Goal: Information Seeking & Learning: Learn about a topic

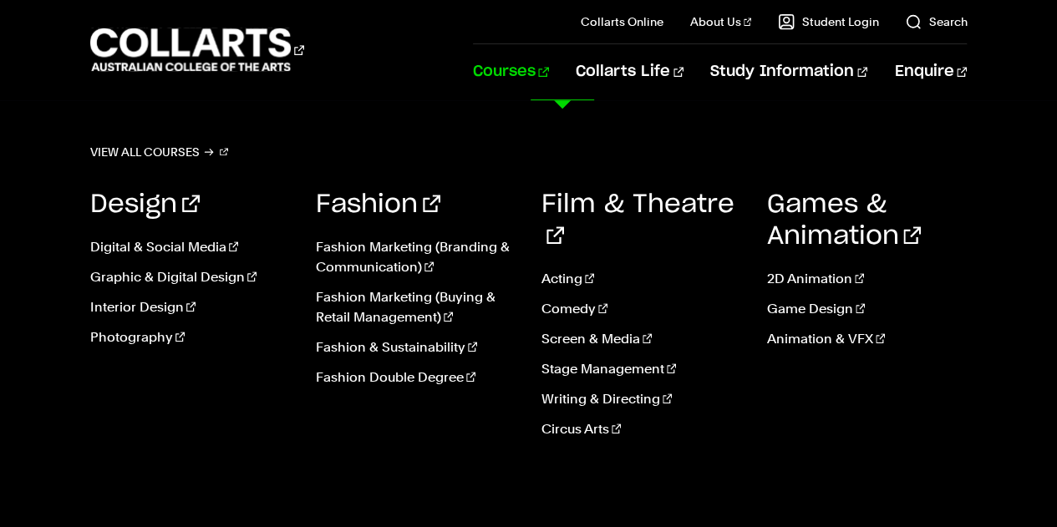
scroll to position [501, 0]
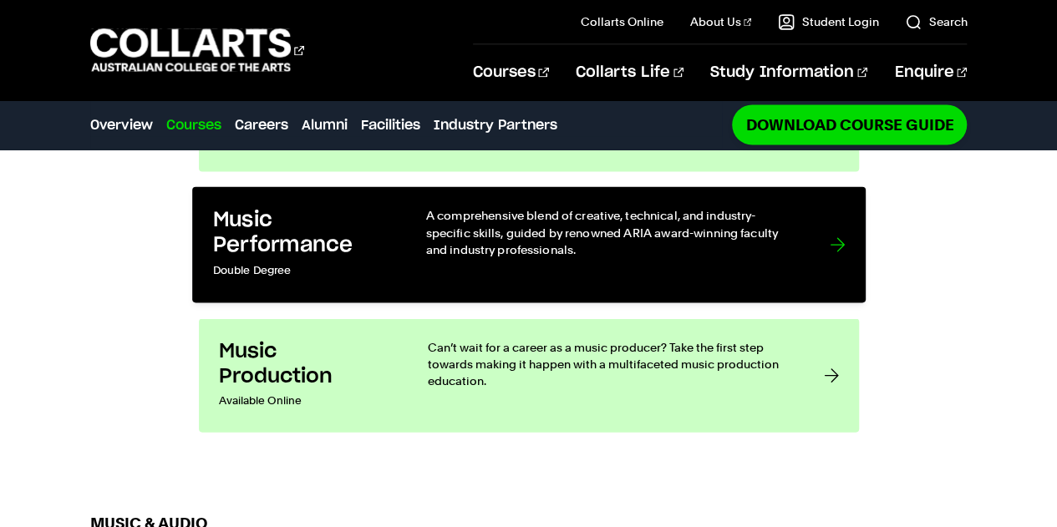
scroll to position [1587, 0]
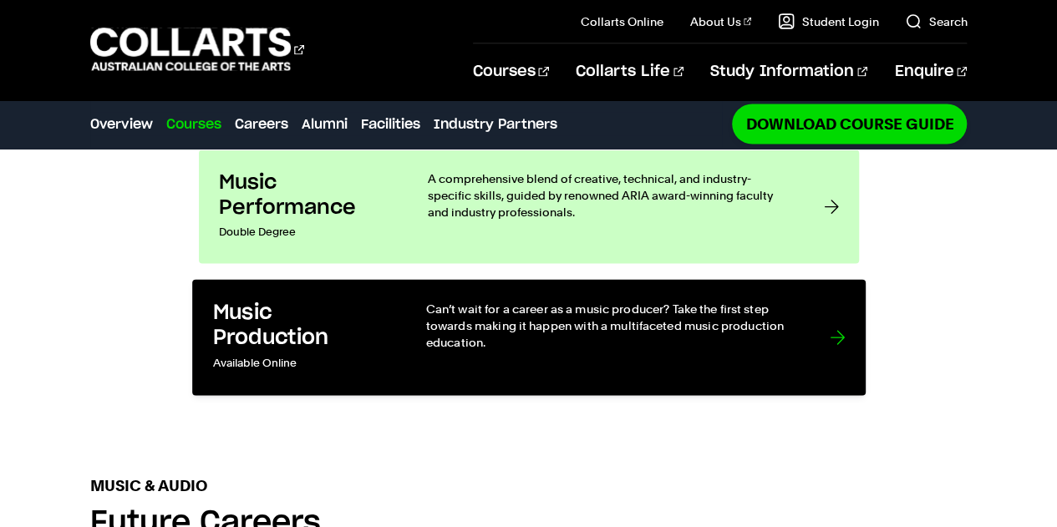
click at [513, 305] on p "Can’t wait for a career as a music producer? Take the first step towards making…" at bounding box center [610, 326] width 370 height 51
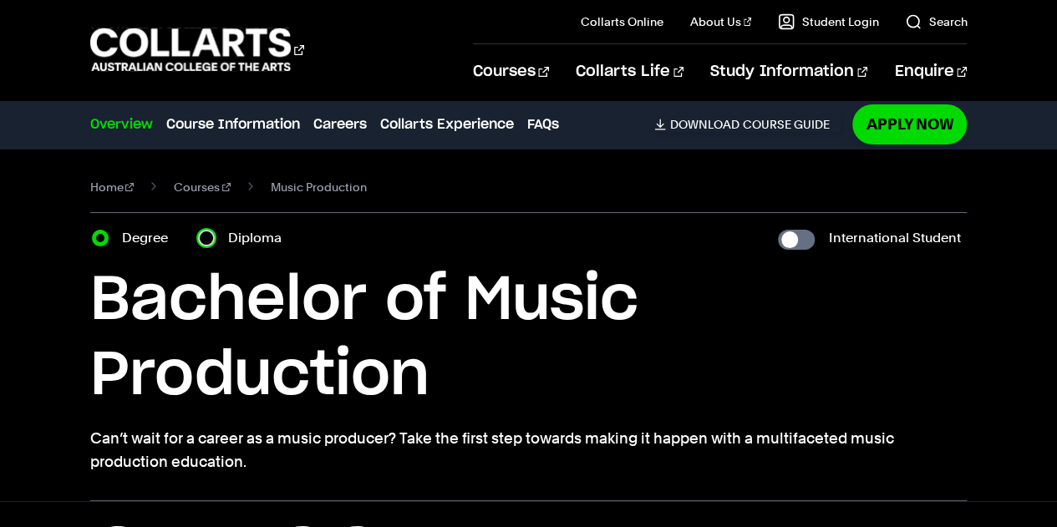
click at [208, 237] on input "Diploma" at bounding box center [206, 238] width 17 height 17
radio input "true"
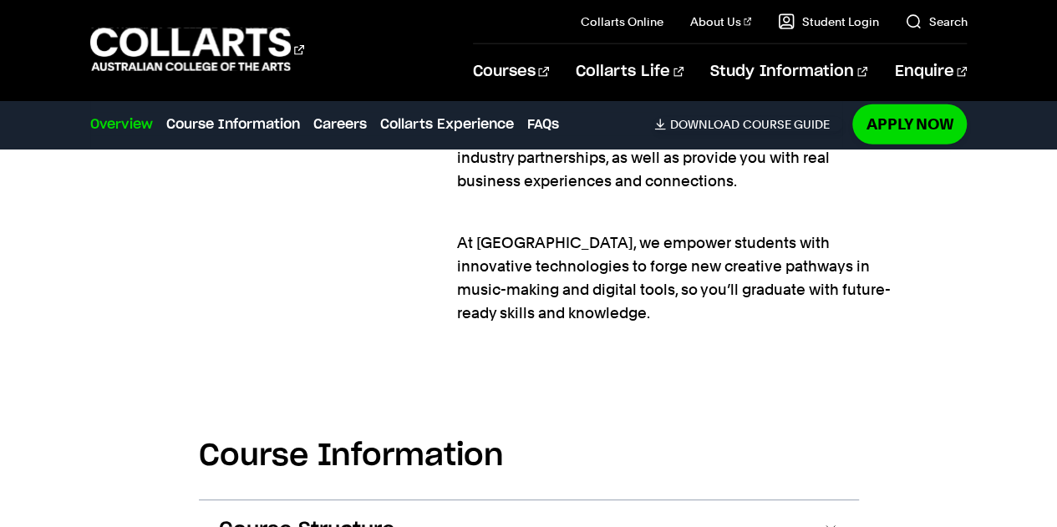
scroll to position [2339, 0]
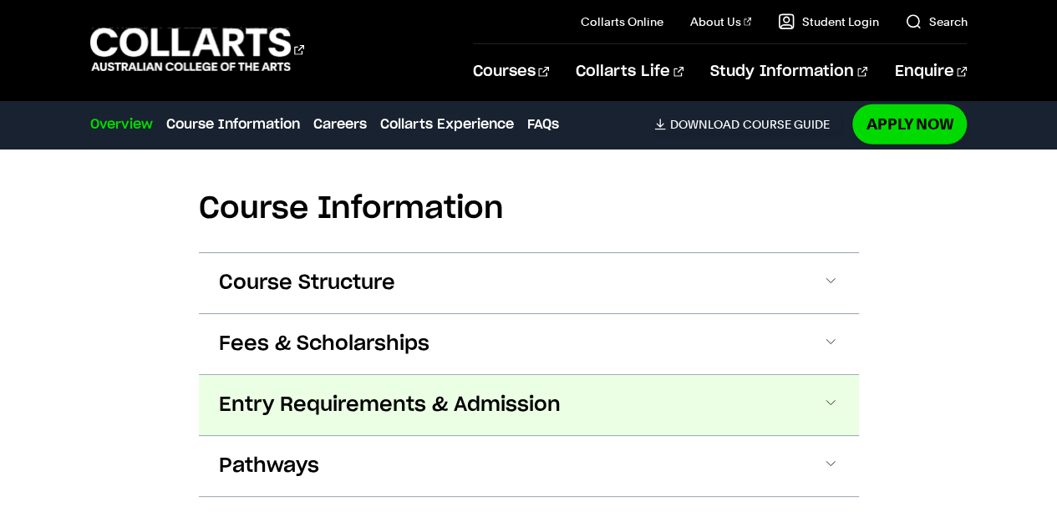
click at [0, 0] on span "Entry Requirements & Admission" at bounding box center [0, 0] width 0 height 0
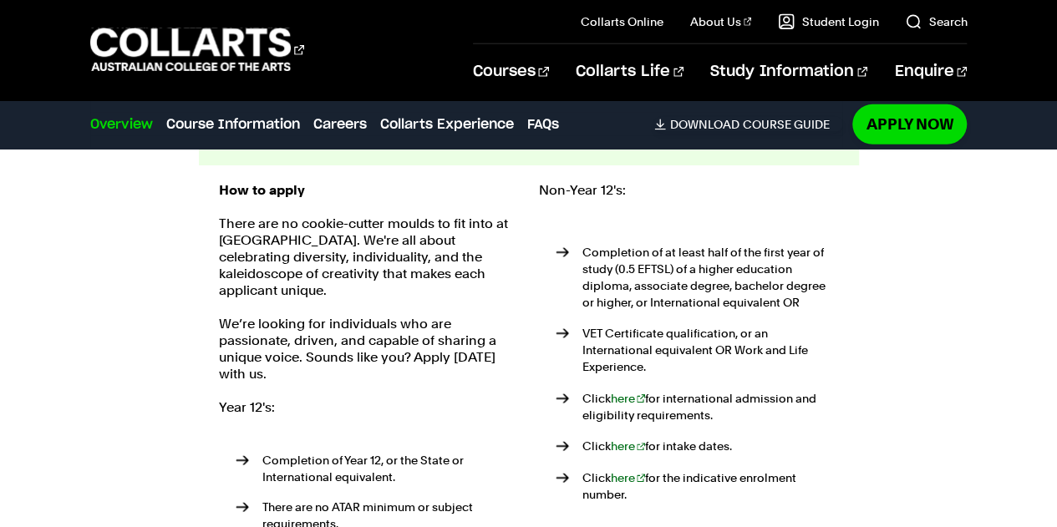
scroll to position [2645, 0]
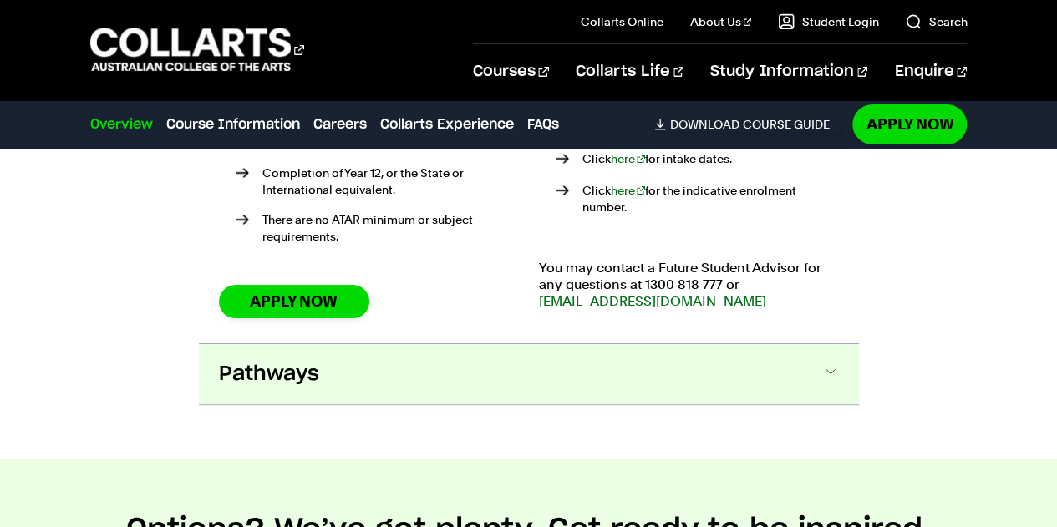
click at [0, 0] on button "Pathways" at bounding box center [0, 0] width 0 height 0
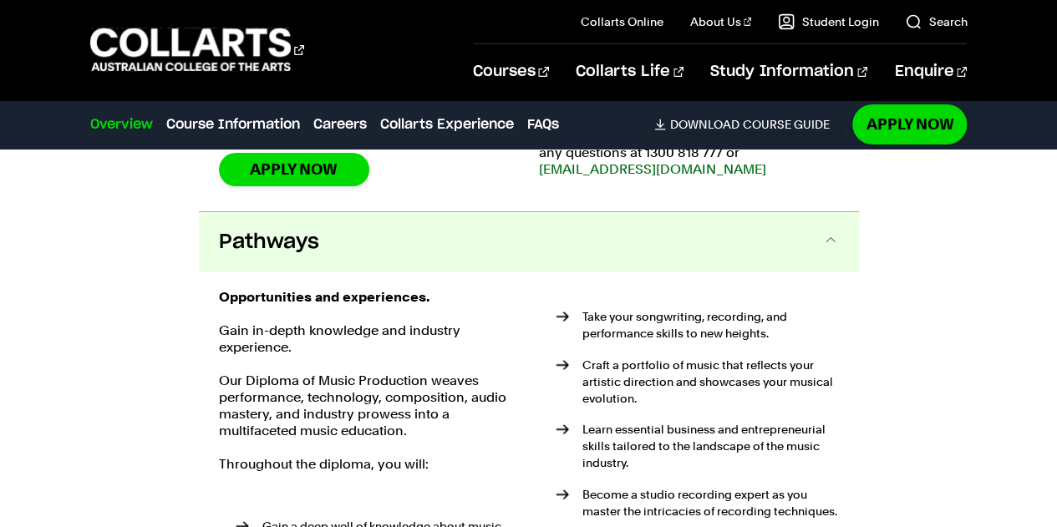
scroll to position [3070, 0]
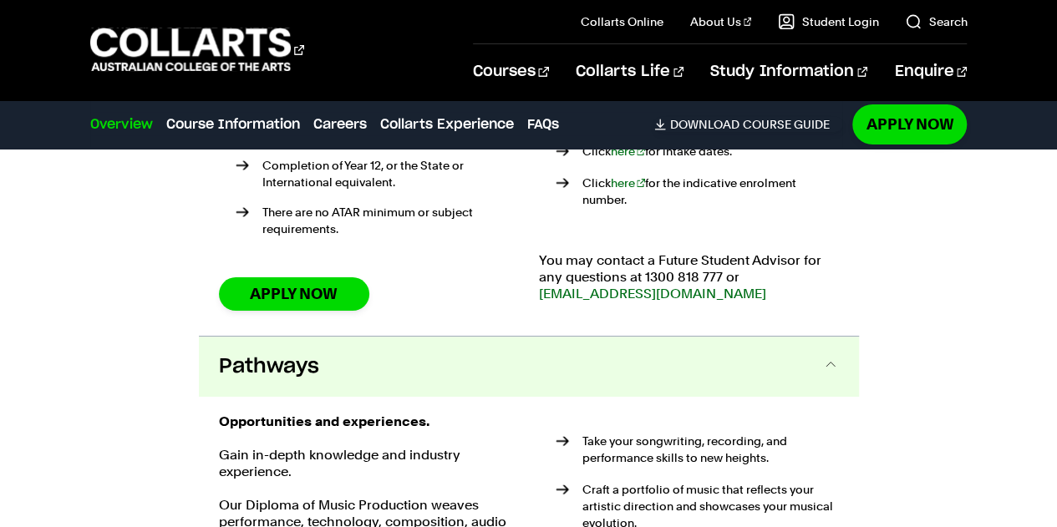
click at [646, 361] on button "Pathways" at bounding box center [529, 367] width 660 height 60
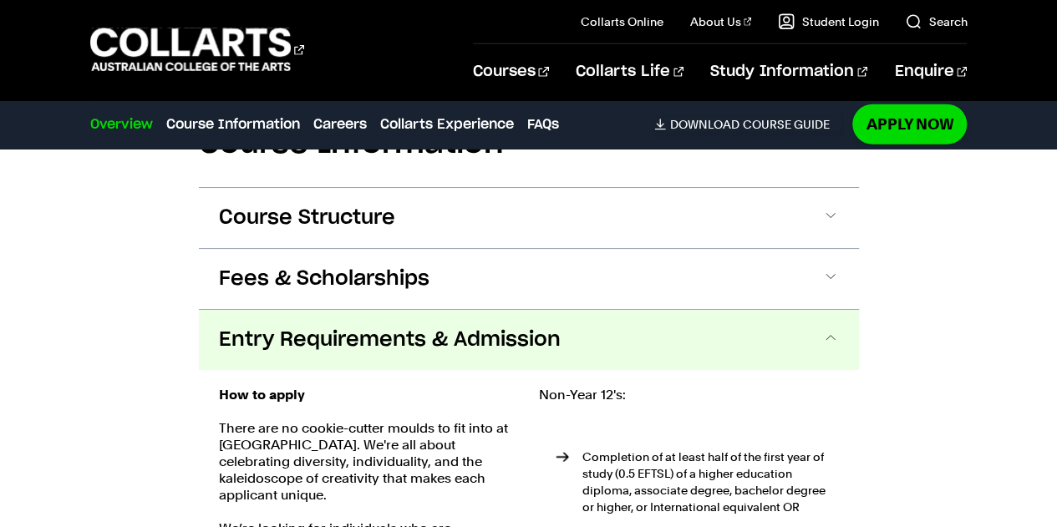
scroll to position [2402, 0]
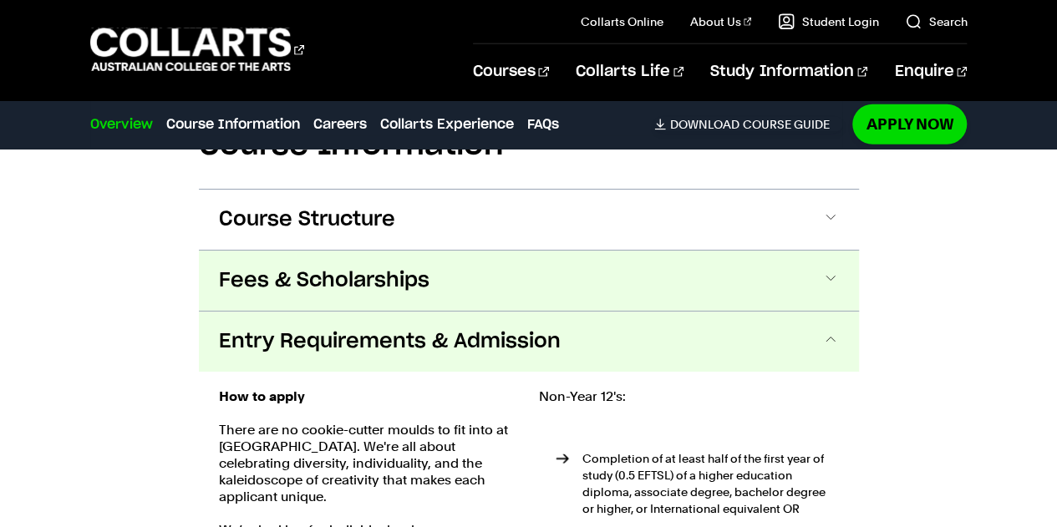
click at [0, 0] on button "Fees & Scholarships" at bounding box center [0, 0] width 0 height 0
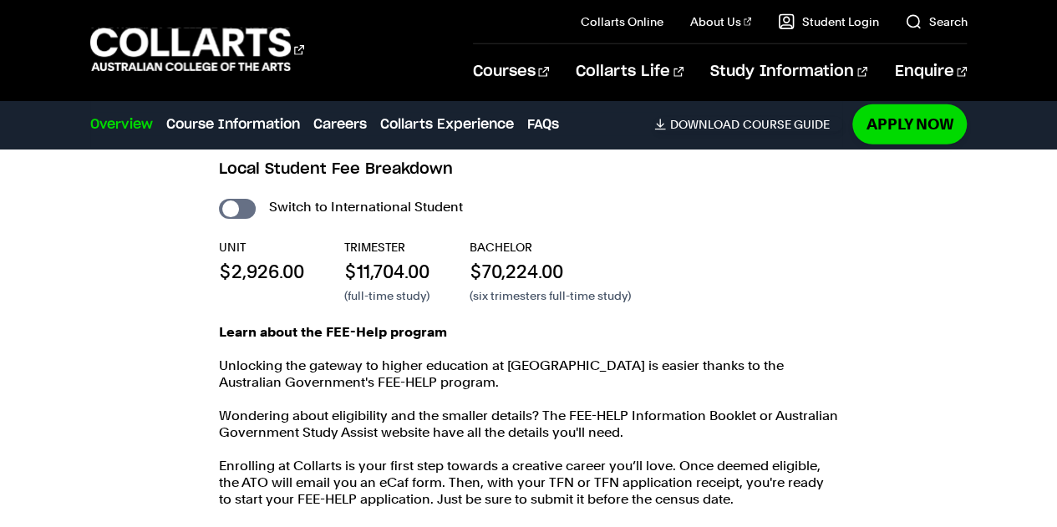
scroll to position [2584, 0]
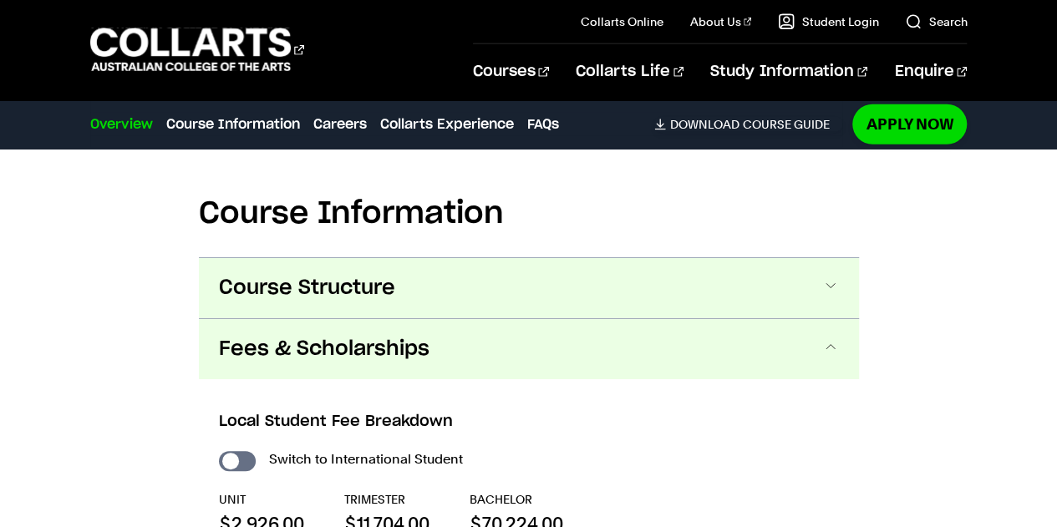
click at [0, 0] on button "Course Structure" at bounding box center [0, 0] width 0 height 0
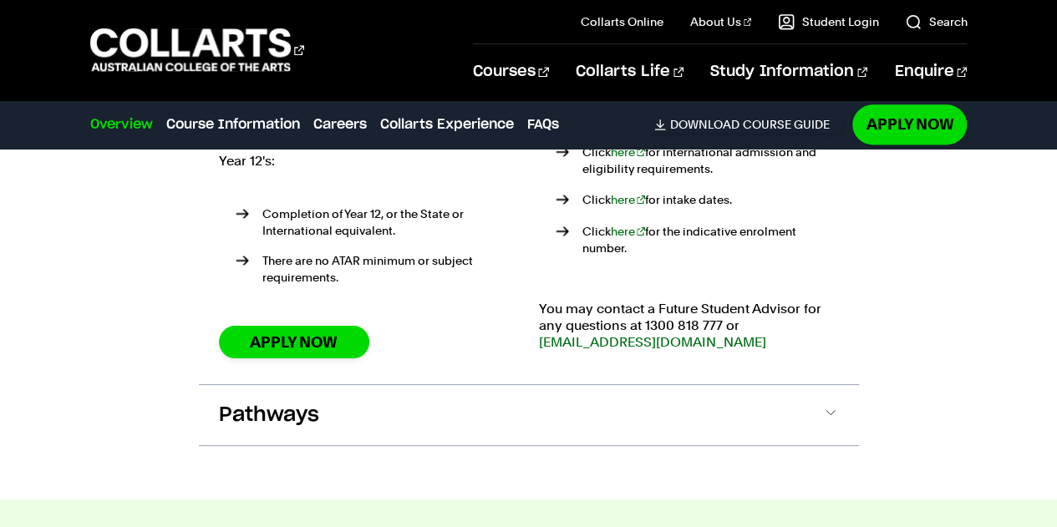
scroll to position [4194, 0]
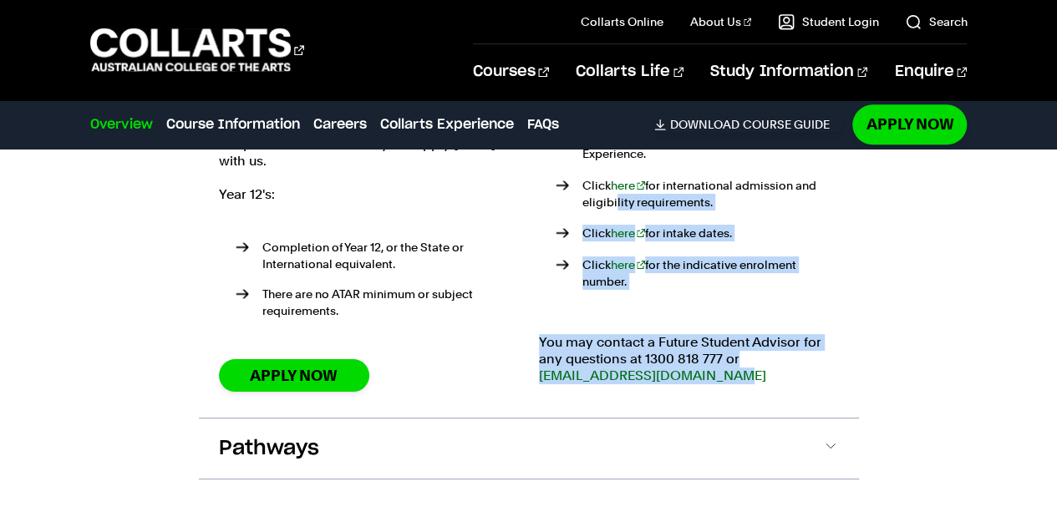
drag, startPoint x: 697, startPoint y: 305, endPoint x: 611, endPoint y: 175, distance: 155.4
click at [611, 175] on div "Non-Year 12's: Completion of at least half of the first year of study (0.5 EFTS…" at bounding box center [689, 185] width 300 height 432
click at [727, 256] on p "Click here for the indicative enrolment number." at bounding box center [710, 272] width 256 height 33
